Goal: Task Accomplishment & Management: Complete application form

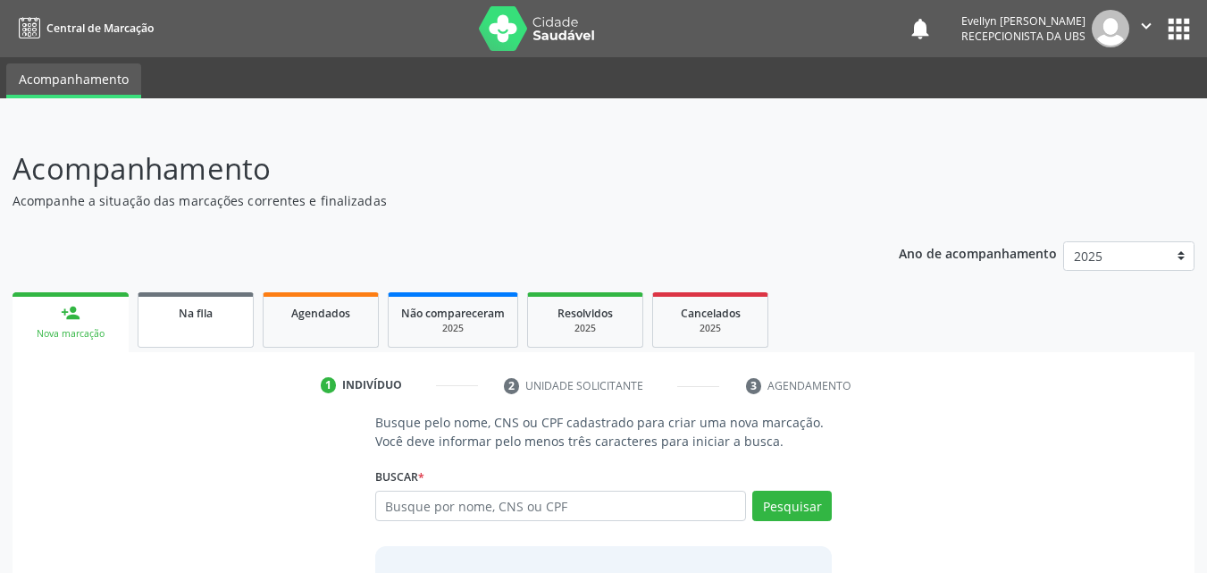
click at [213, 338] on link "Na fila" at bounding box center [196, 319] width 116 height 55
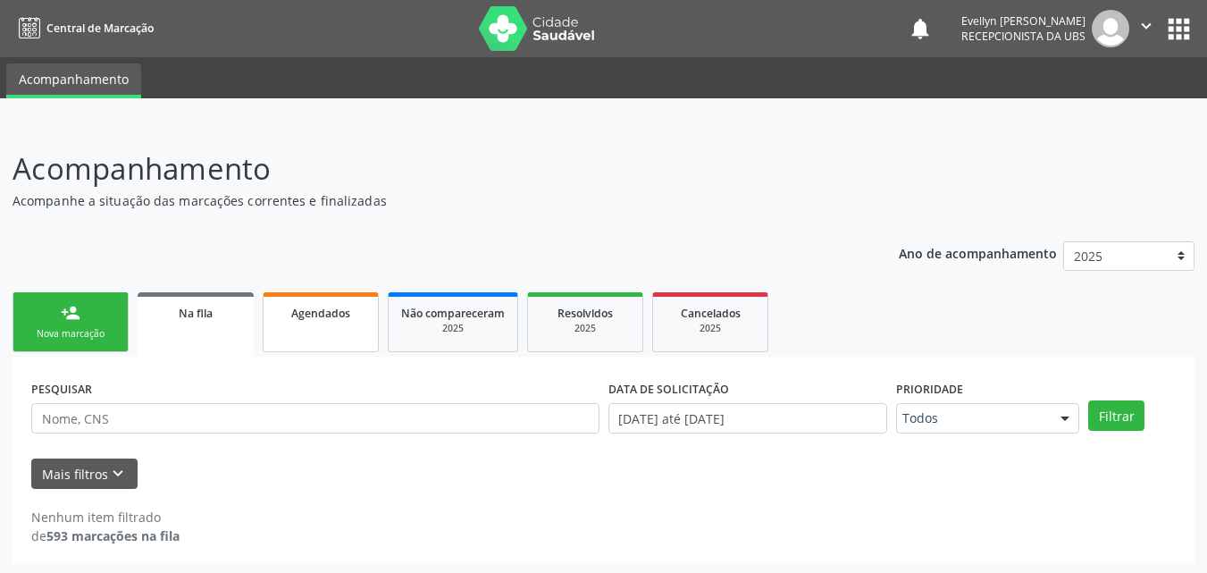
click at [340, 306] on span "Agendados" at bounding box center [320, 312] width 59 height 15
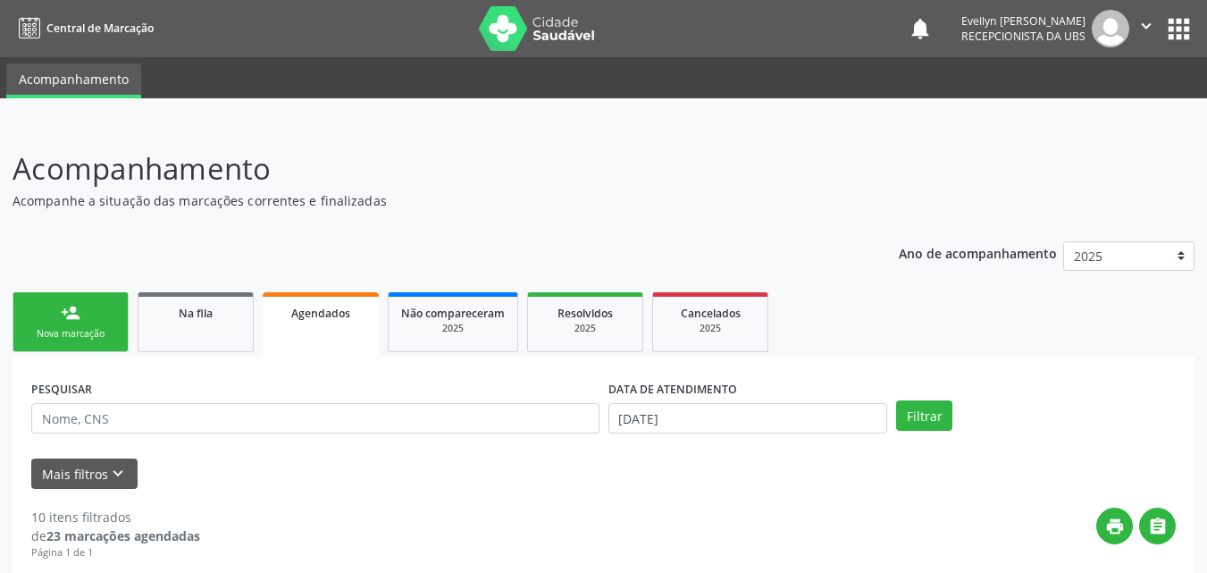
click at [342, 315] on span "Agendados" at bounding box center [320, 312] width 59 height 15
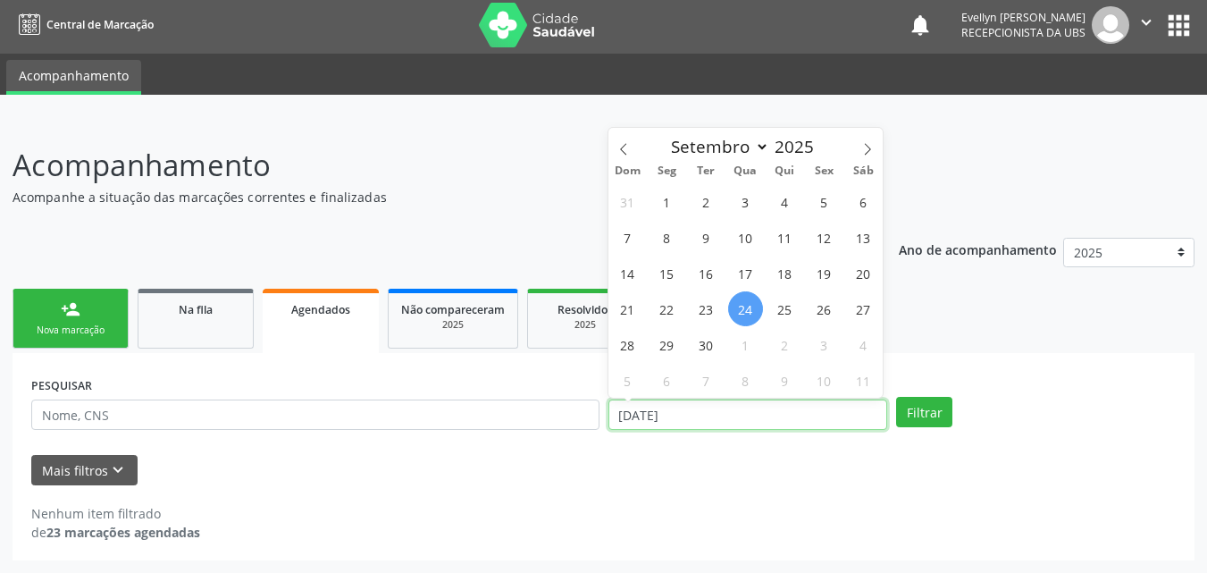
click at [699, 408] on input "[DATE]" at bounding box center [748, 414] width 280 height 30
click at [624, 144] on icon at bounding box center [623, 149] width 13 height 13
select select "5"
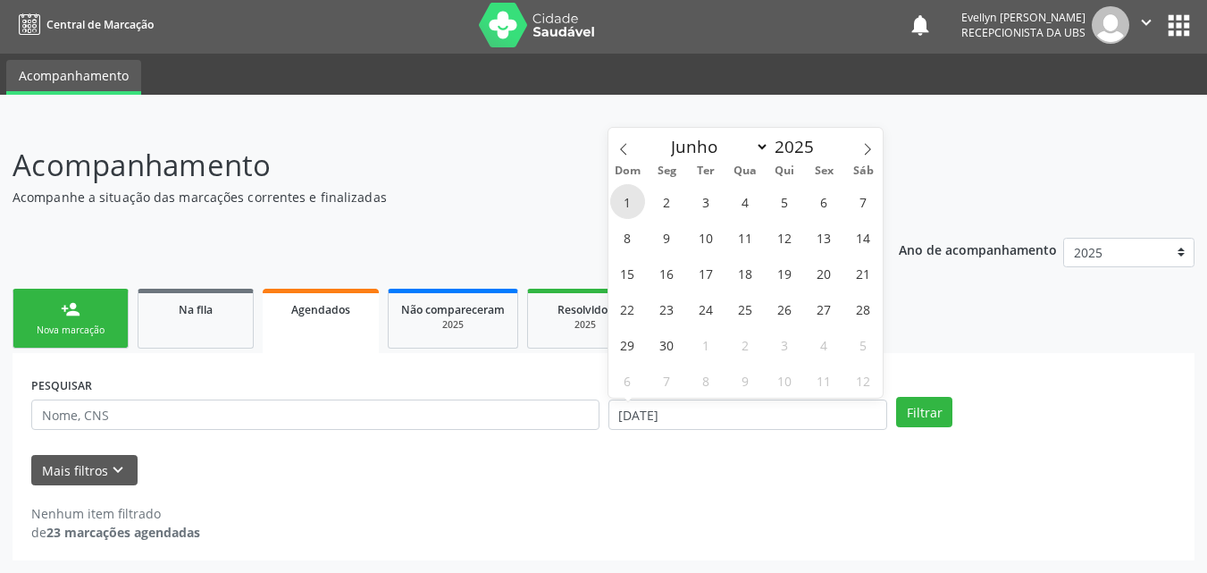
click at [618, 194] on span "1" at bounding box center [627, 201] width 35 height 35
type input "[DATE]"
click at [866, 145] on icon at bounding box center [868, 149] width 6 height 12
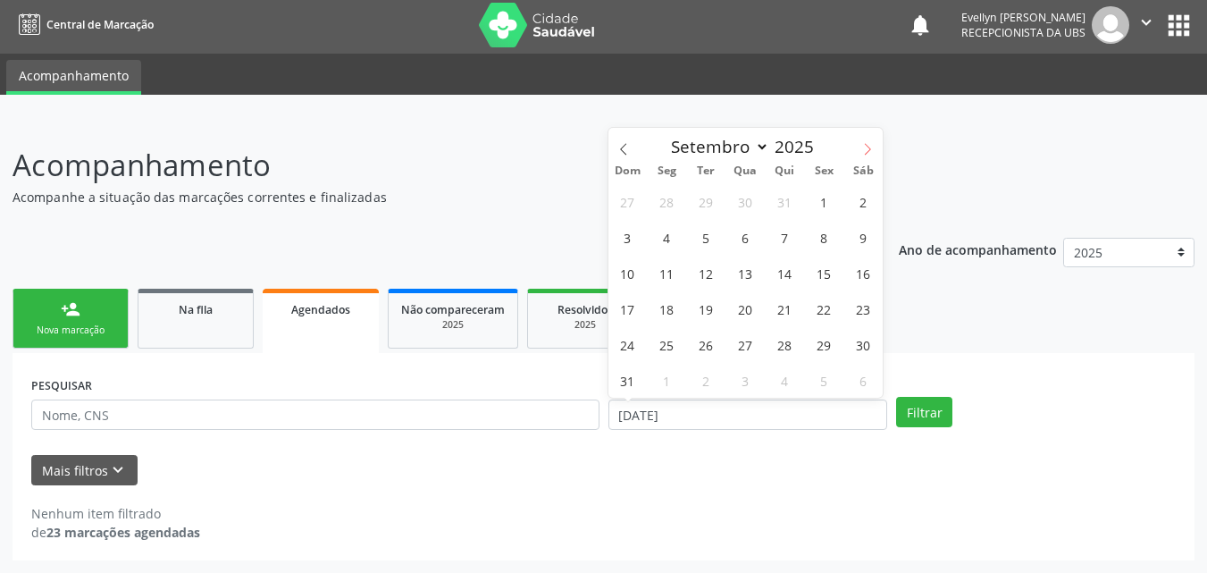
click at [866, 145] on icon at bounding box center [868, 149] width 6 height 12
select select "9"
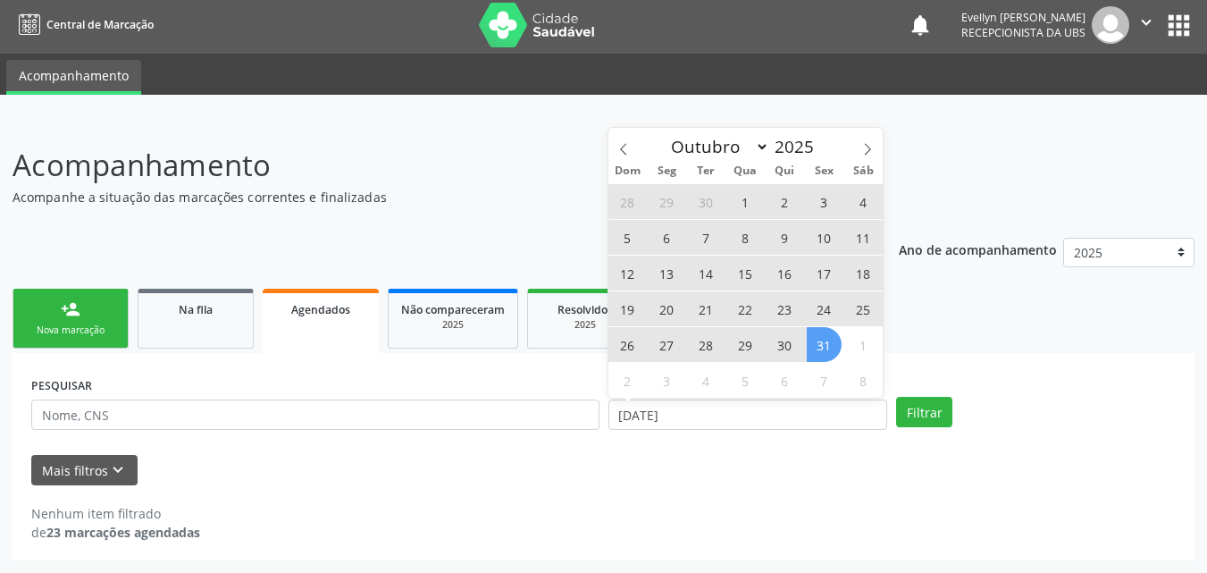
click at [829, 347] on span "31" at bounding box center [824, 344] width 35 height 35
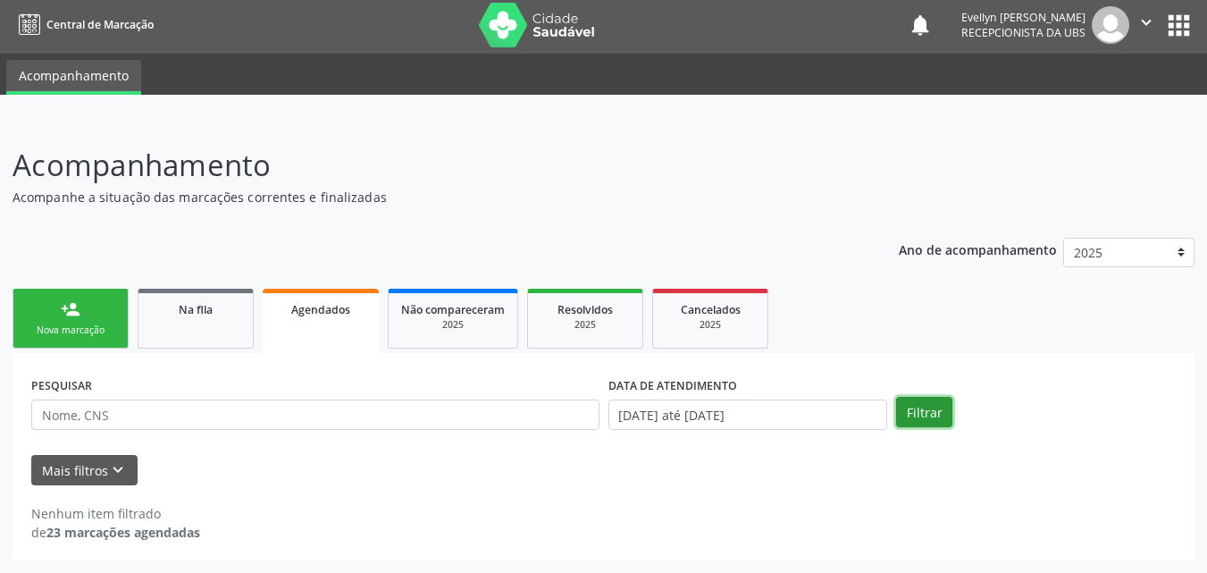
click at [923, 406] on button "Filtrar" at bounding box center [924, 412] width 56 height 30
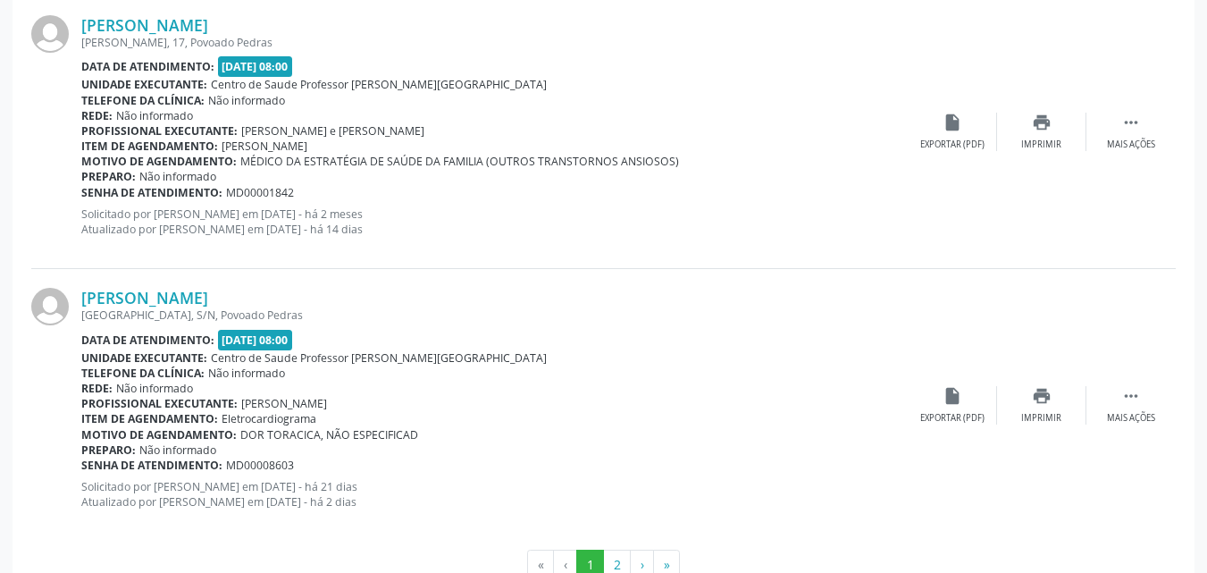
scroll to position [4146, 0]
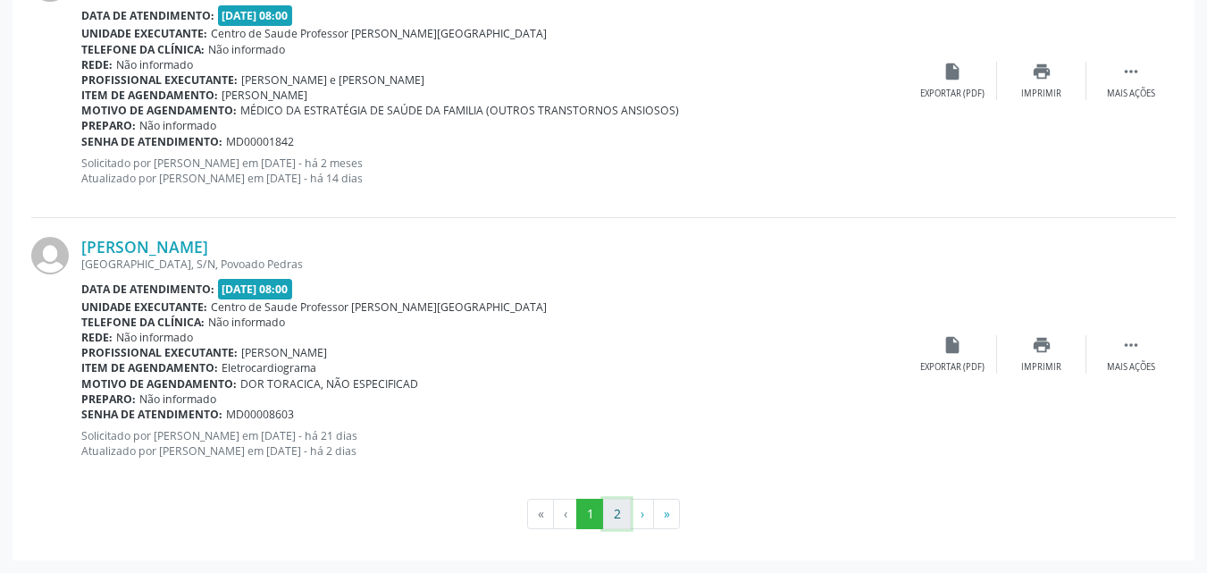
click at [617, 512] on button "2" at bounding box center [617, 513] width 28 height 30
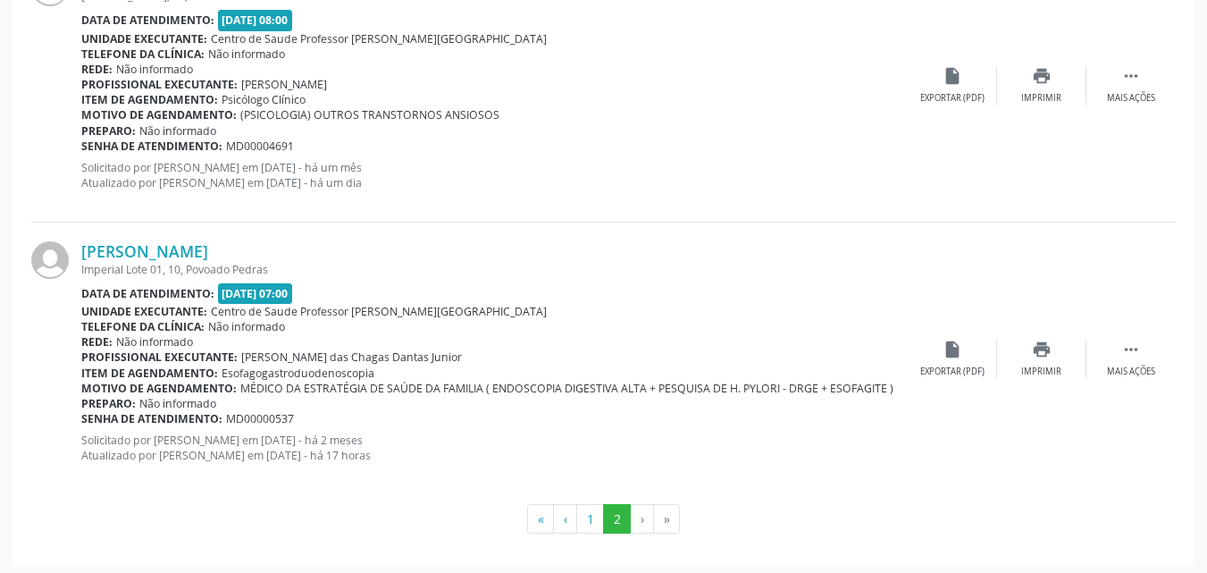
scroll to position [2221, 0]
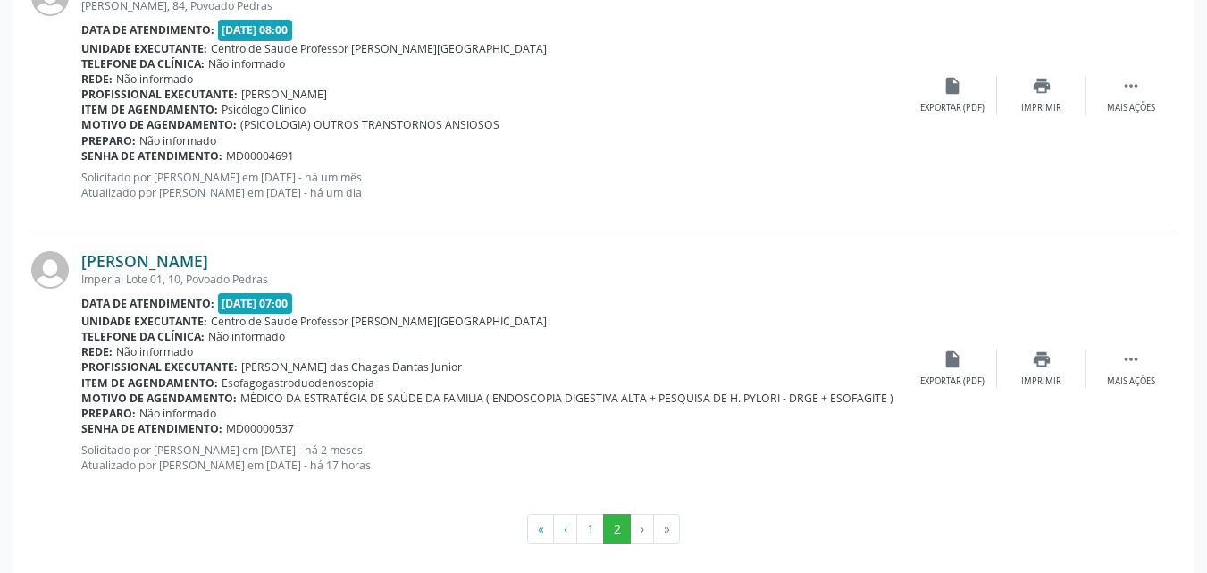
click at [175, 264] on link "[PERSON_NAME]" at bounding box center [144, 261] width 127 height 20
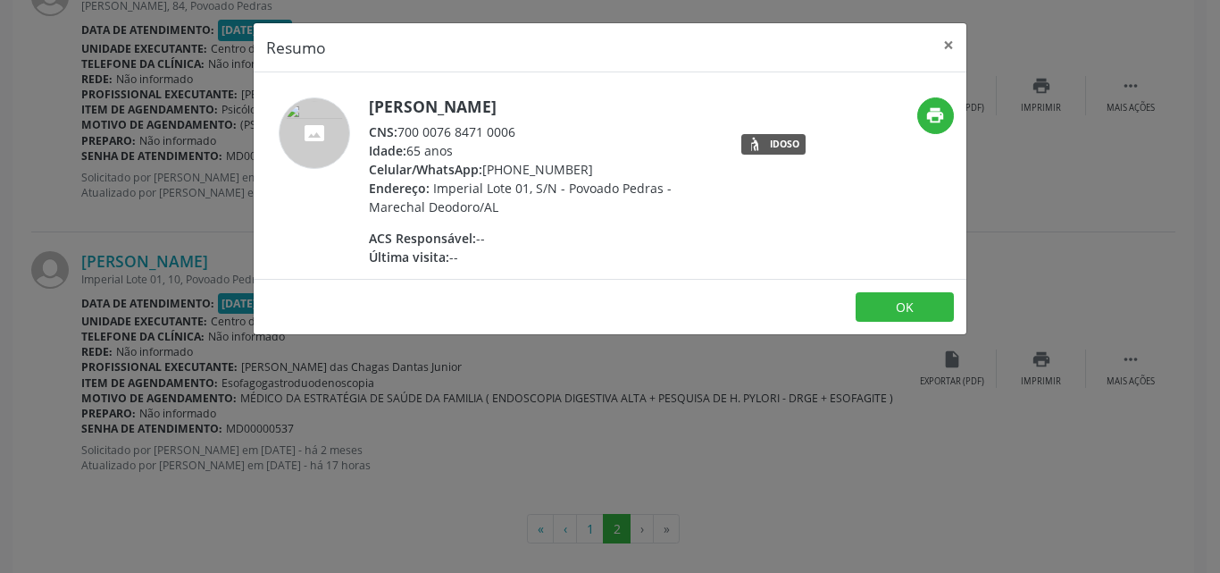
click at [528, 127] on div "CNS: 700 0076 8471 0006" at bounding box center [542, 131] width 347 height 19
click at [414, 130] on div "CNS: 700 0076 8471 0006" at bounding box center [542, 131] width 347 height 19
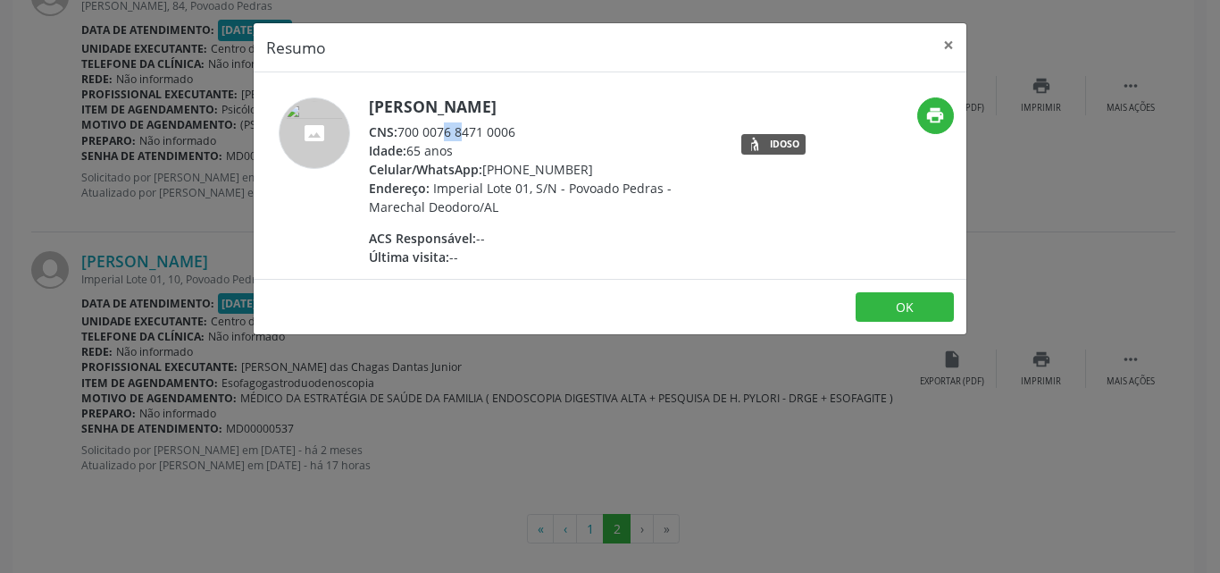
click at [400, 129] on div "CNS: 700 0076 8471 0006" at bounding box center [542, 131] width 347 height 19
drag, startPoint x: 515, startPoint y: 129, endPoint x: 399, endPoint y: 133, distance: 116.2
click at [399, 133] on div "CNS: 700 0076 8471 0006" at bounding box center [542, 131] width 347 height 19
copy div "700 0076 8471 0006"
click at [954, 50] on button "×" at bounding box center [949, 45] width 36 height 44
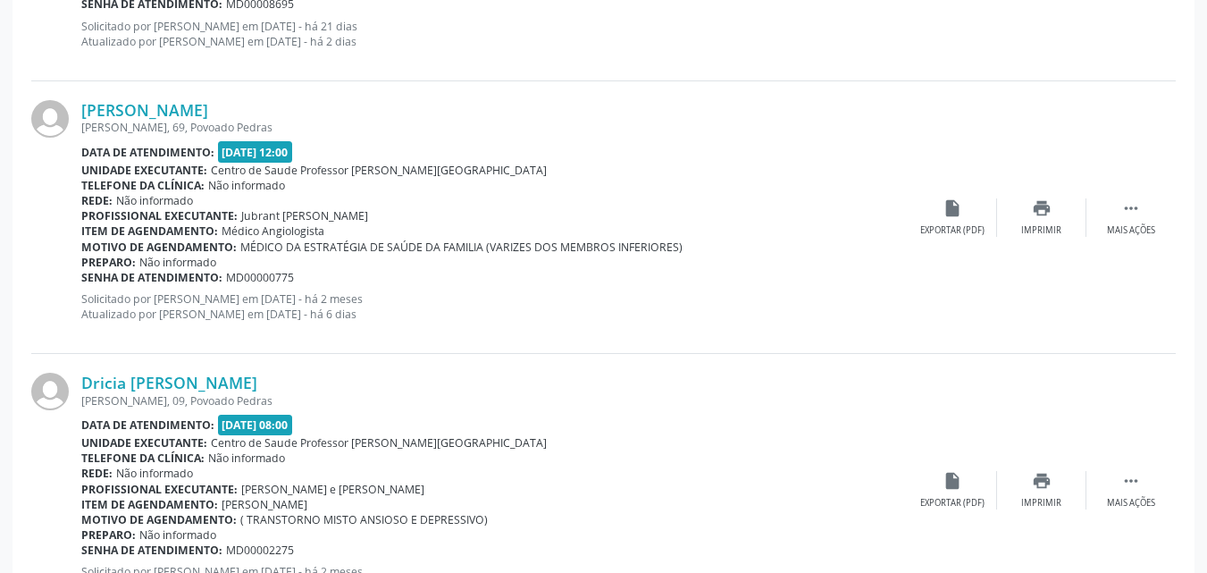
scroll to position [1549, 0]
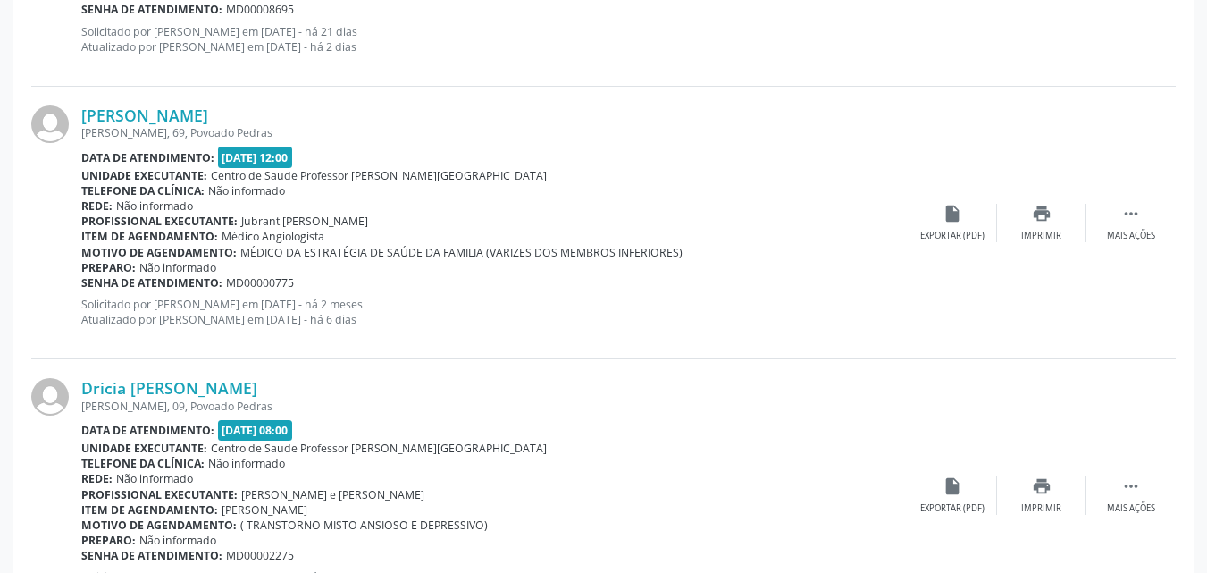
drag, startPoint x: 1203, startPoint y: 342, endPoint x: 1216, endPoint y: 333, distance: 15.4
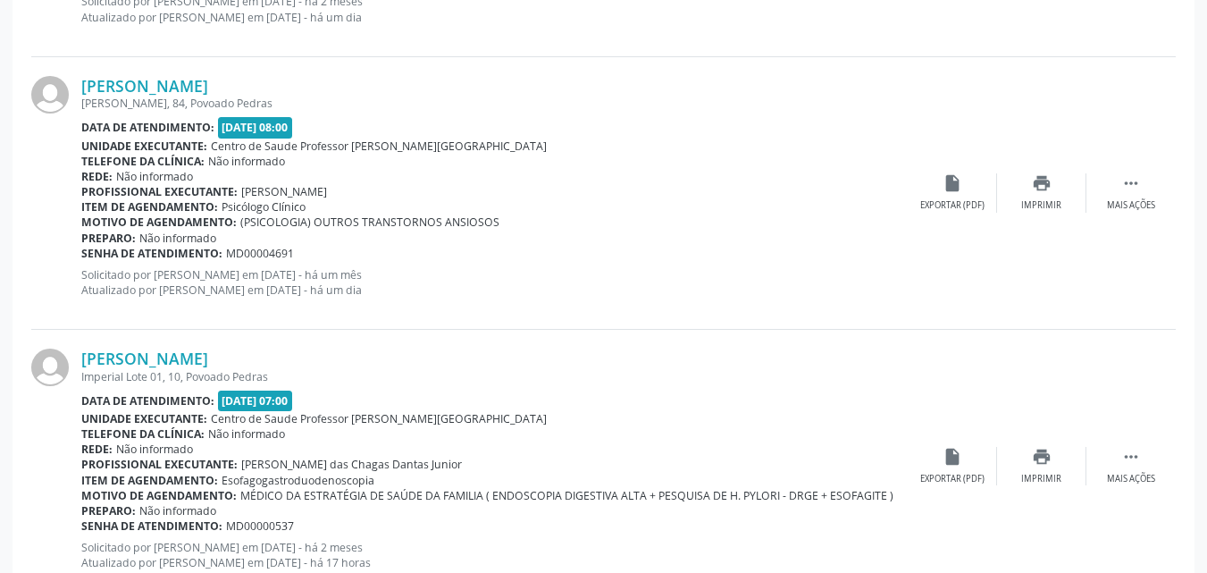
scroll to position [2236, 0]
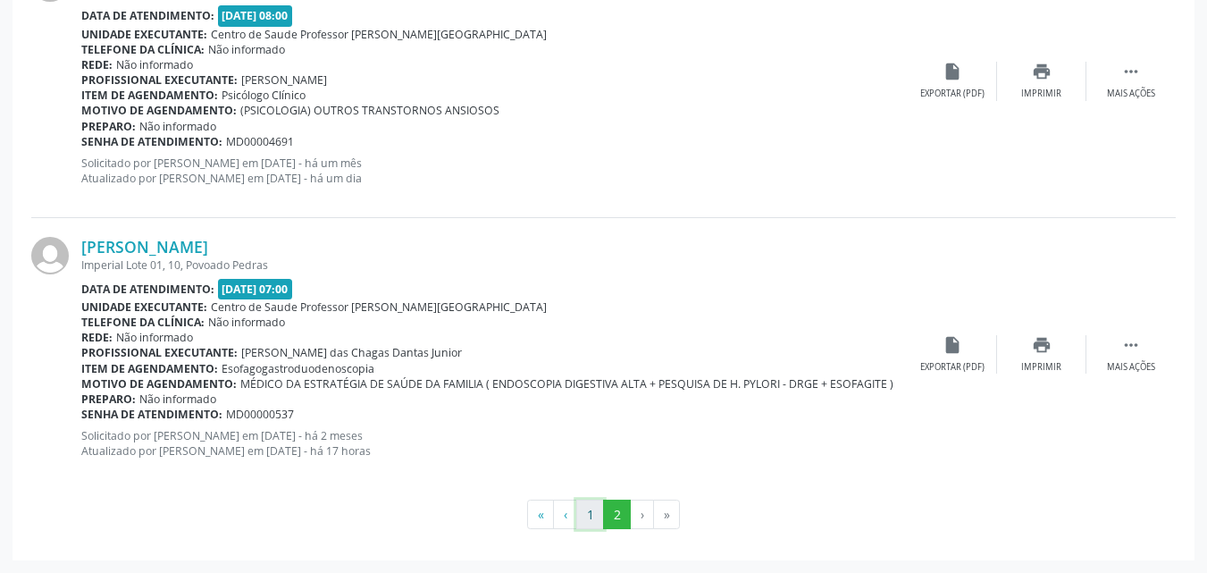
click at [590, 501] on button "1" at bounding box center [590, 514] width 28 height 30
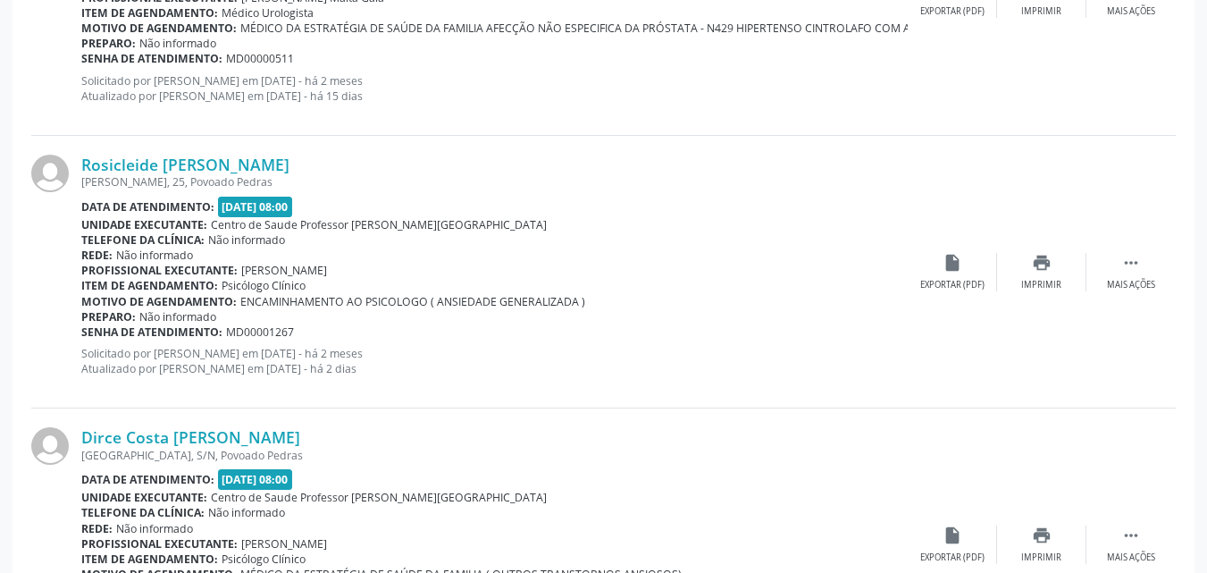
scroll to position [2739, 0]
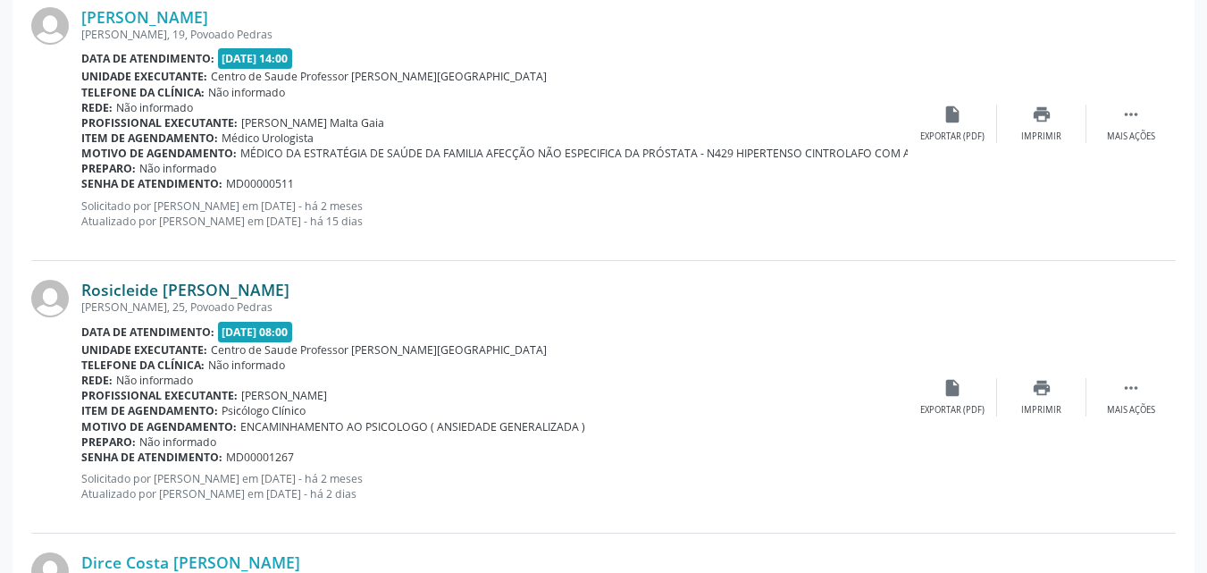
click at [213, 291] on link "Rosicleide [PERSON_NAME]" at bounding box center [185, 290] width 208 height 20
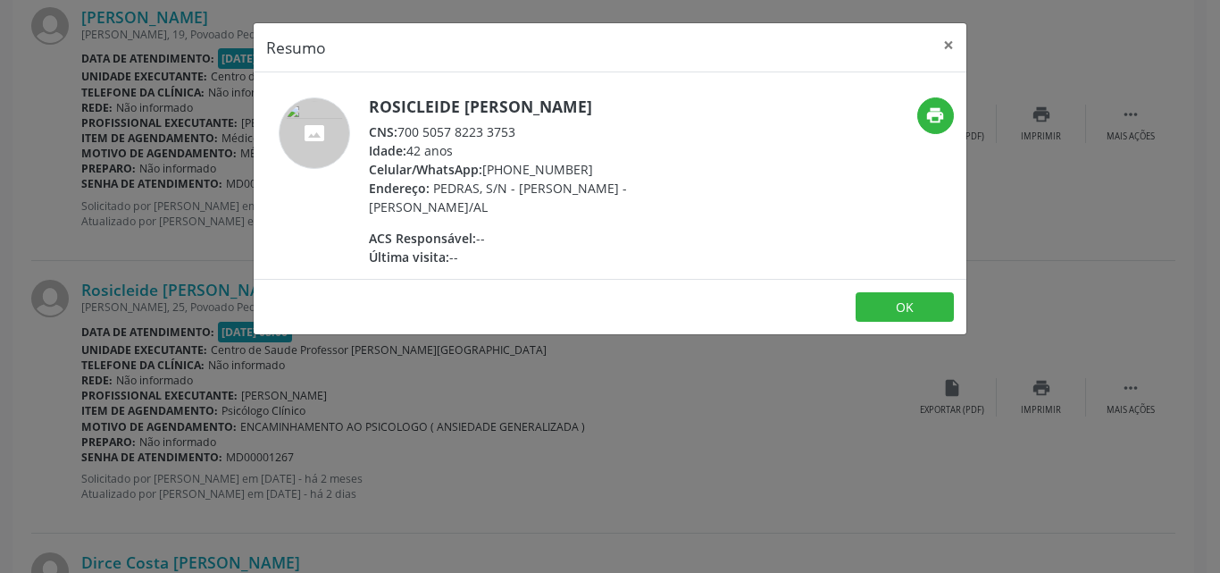
drag, startPoint x: 519, startPoint y: 130, endPoint x: 403, endPoint y: 124, distance: 116.3
click at [403, 124] on div "CNS: 700 5057 8223 3753" at bounding box center [542, 131] width 347 height 19
copy div "700 5057 8223 3753"
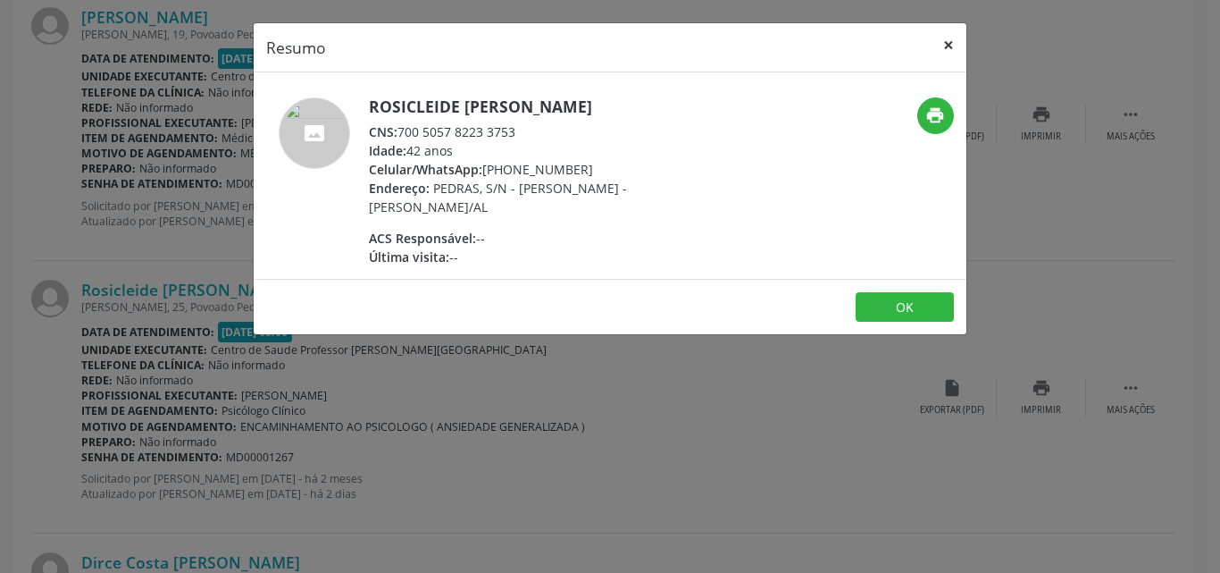
click at [955, 51] on button "×" at bounding box center [949, 45] width 36 height 44
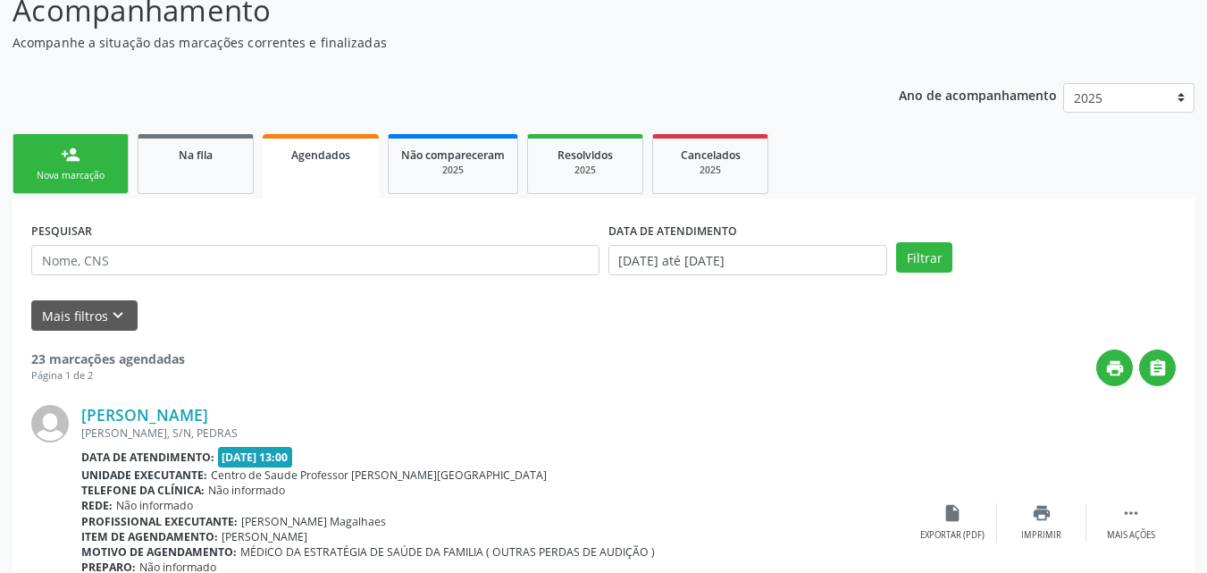
scroll to position [72, 0]
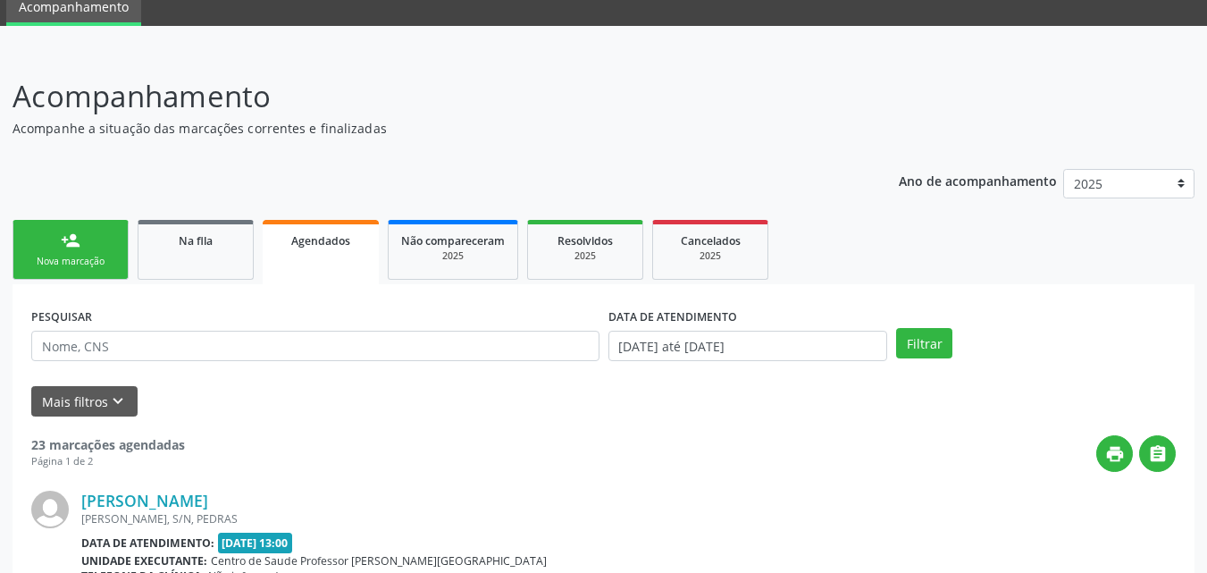
click at [80, 271] on link "person_add Nova marcação" at bounding box center [71, 250] width 116 height 60
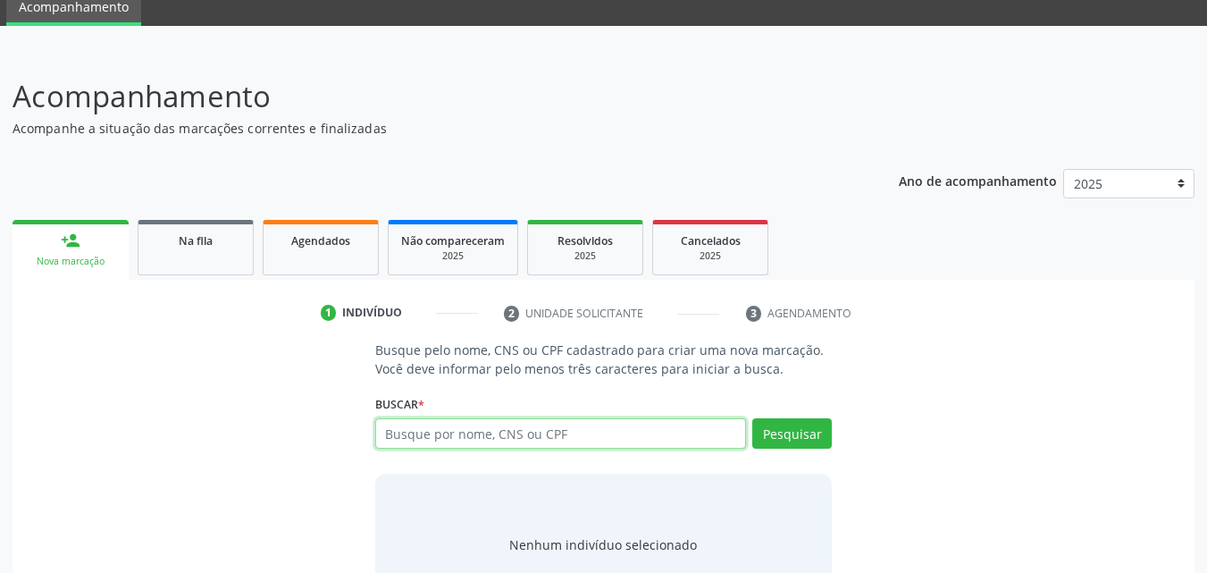
click at [611, 426] on input "text" at bounding box center [561, 433] width 372 height 30
type input "14548612408"
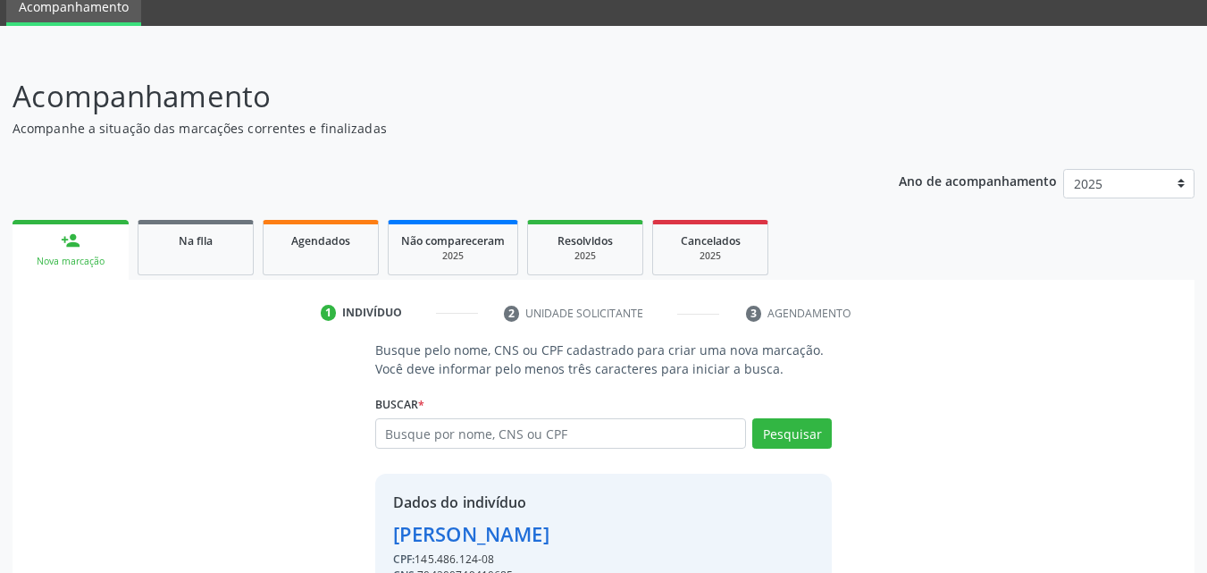
scroll to position [169, 0]
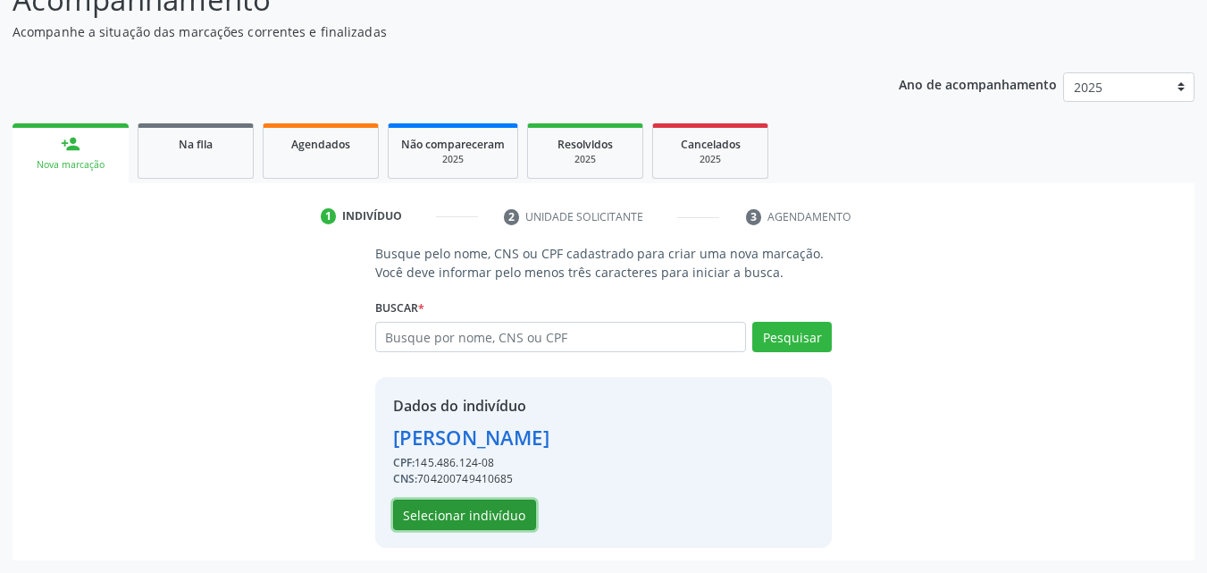
click at [518, 508] on button "Selecionar indivíduo" at bounding box center [464, 514] width 143 height 30
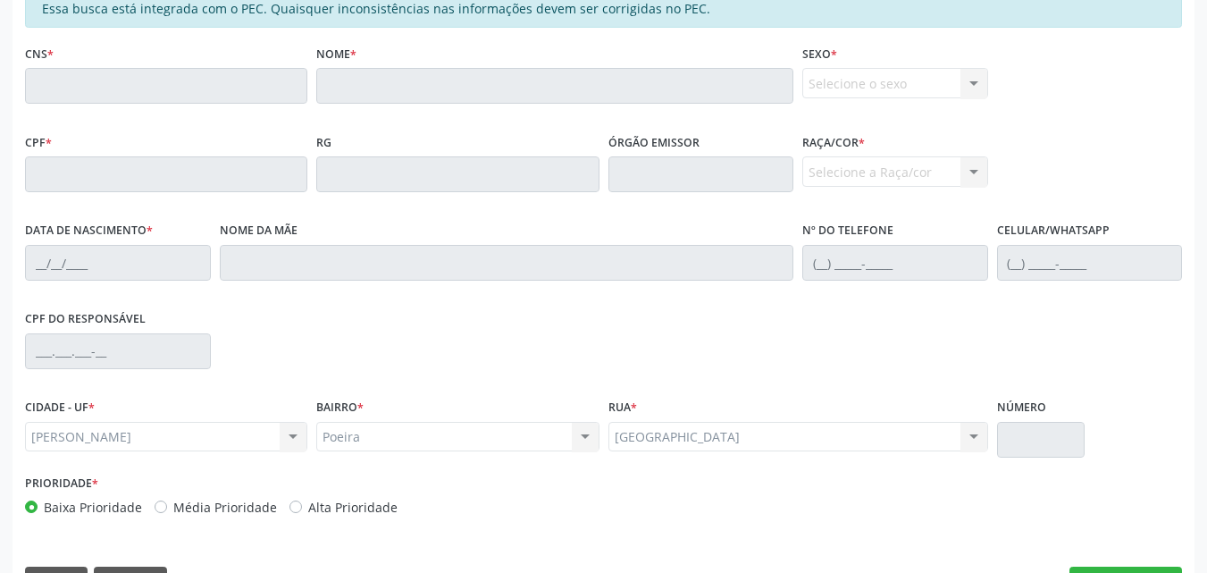
scroll to position [317, 0]
